Goal: Ask a question

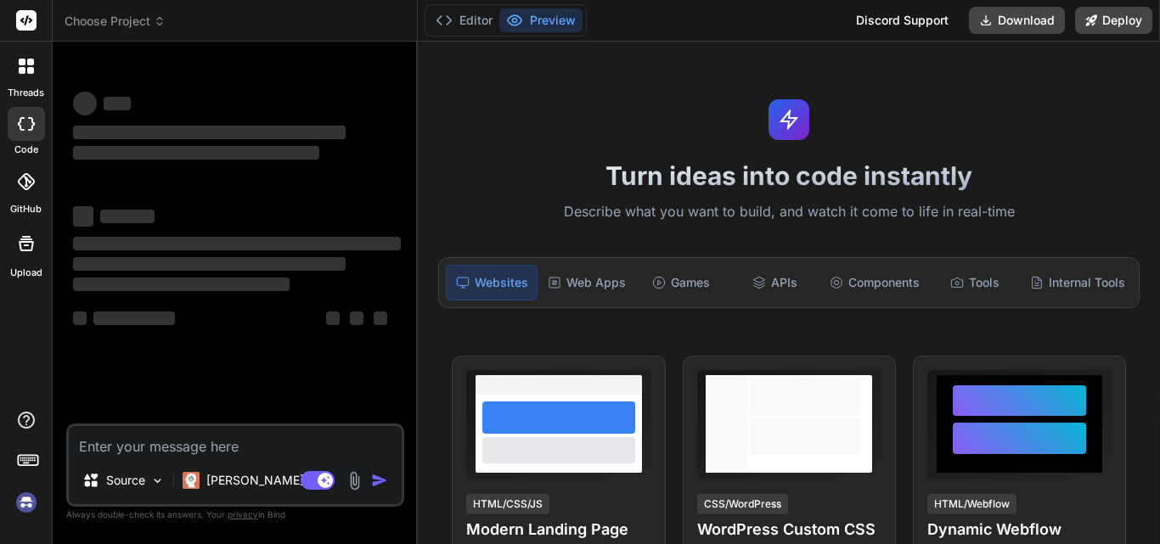
type textarea "x"
click at [347, 156] on div "‌" at bounding box center [237, 153] width 328 height 20
click at [259, 435] on textarea at bounding box center [235, 441] width 333 height 31
type textarea "h"
type textarea "x"
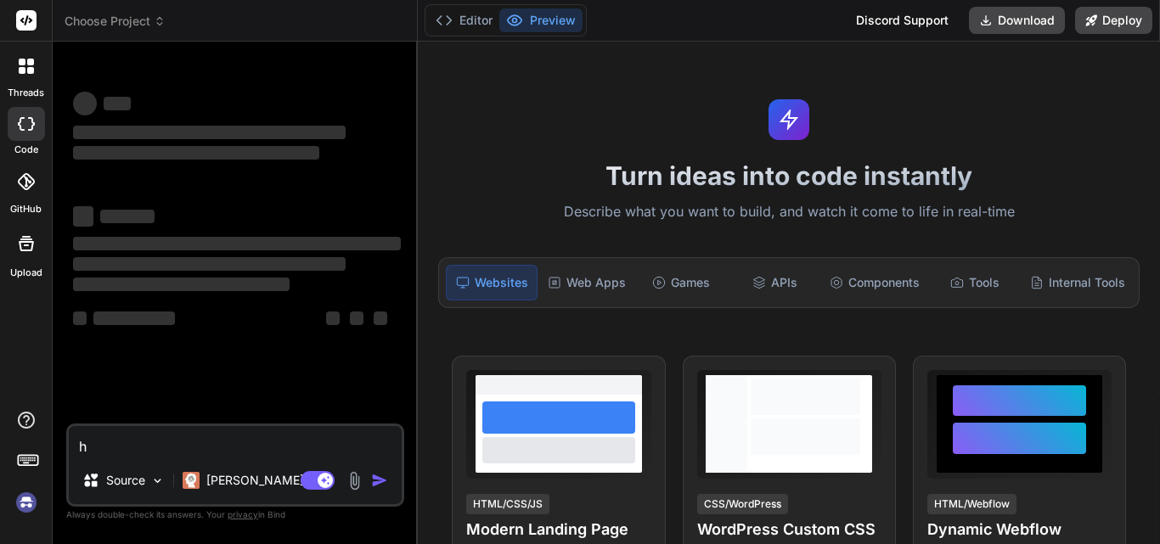
type textarea "hi"
type textarea "x"
type textarea "hi"
type textarea "x"
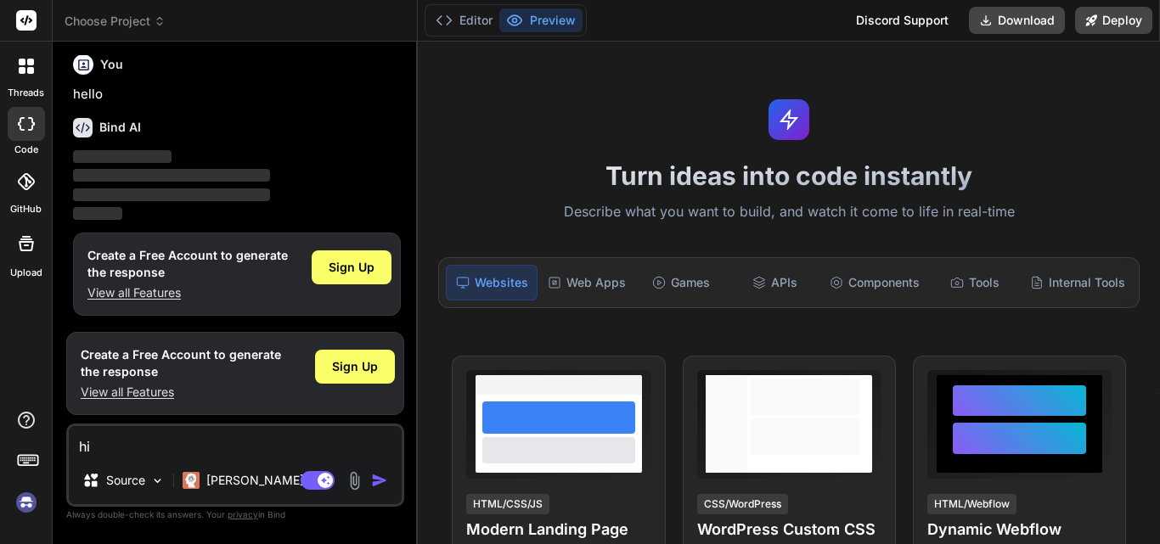
scroll to position [8, 0]
